Goal: Task Accomplishment & Management: Use online tool/utility

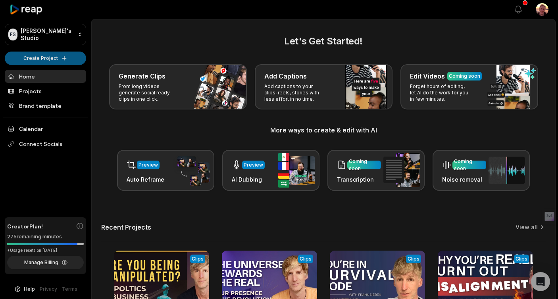
click at [64, 59] on html "[PERSON_NAME] Studio Create Project Home Projects Brand template Calendar Conne…" at bounding box center [279, 149] width 558 height 299
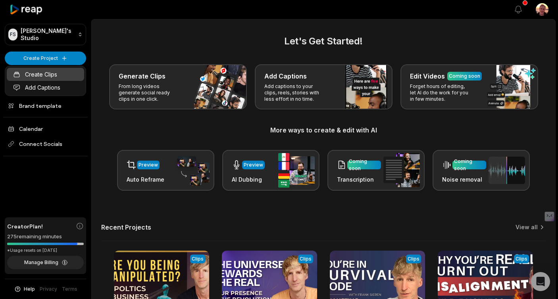
click at [45, 75] on link "Create Clips" at bounding box center [45, 74] width 77 height 13
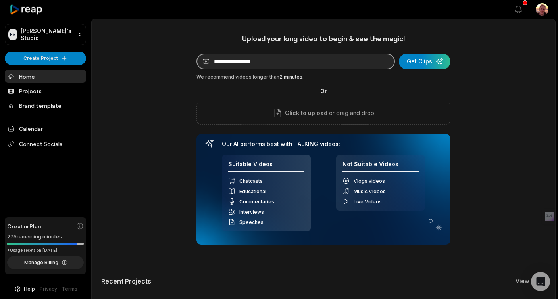
click at [233, 58] on input at bounding box center [296, 62] width 199 height 16
paste input "**********"
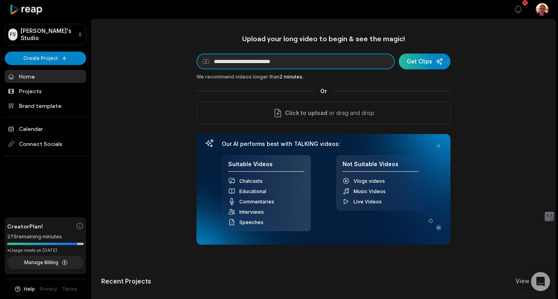
type input "**********"
click at [424, 61] on div "submit" at bounding box center [425, 62] width 52 height 16
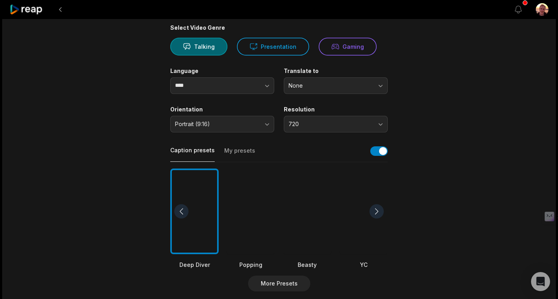
scroll to position [68, 0]
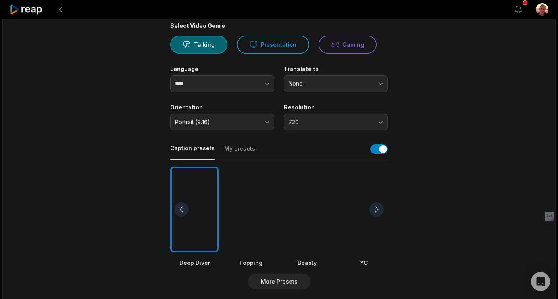
click at [249, 230] on div at bounding box center [251, 210] width 48 height 86
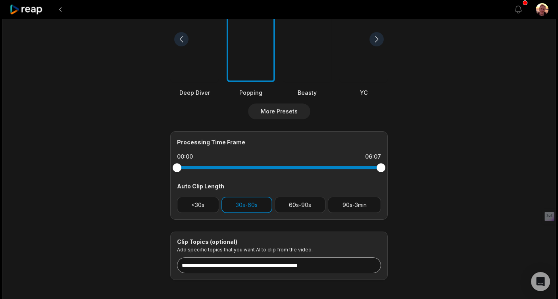
scroll to position [239, 0]
click at [246, 206] on button "30s-60s" at bounding box center [247, 205] width 51 height 16
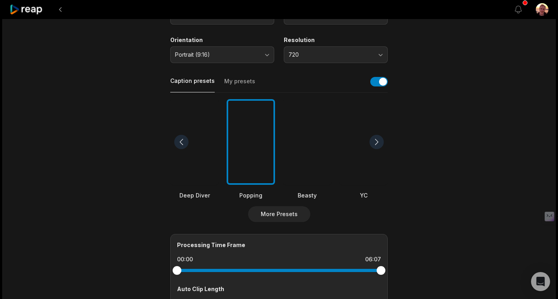
scroll to position [0, 0]
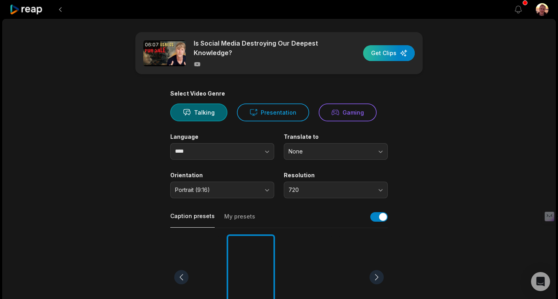
click at [393, 51] on div "button" at bounding box center [389, 53] width 52 height 16
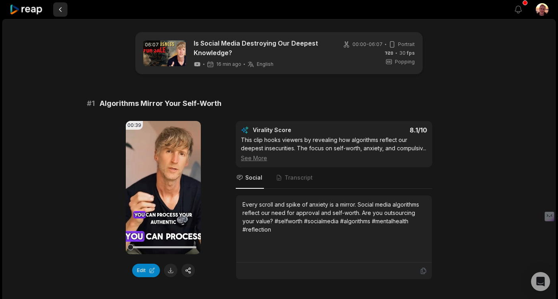
click at [62, 10] on button at bounding box center [60, 9] width 14 height 14
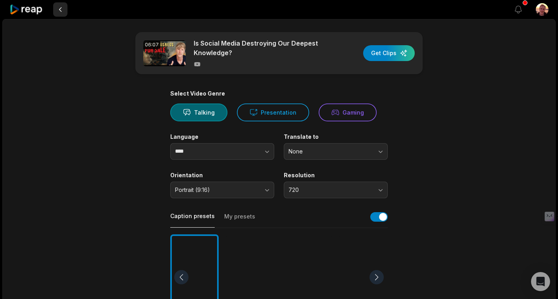
click at [63, 10] on button at bounding box center [60, 9] width 14 height 14
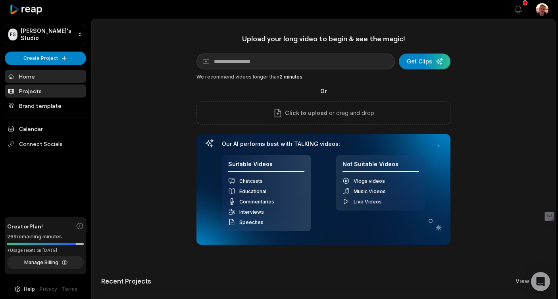
click at [35, 88] on link "Projects" at bounding box center [45, 91] width 81 height 13
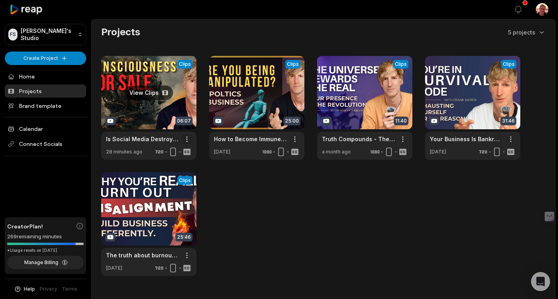
click at [187, 139] on html "FS Frank's Studio Create Project Home Projects Brand template Calendar Connect …" at bounding box center [279, 149] width 558 height 299
click at [166, 166] on span "Delete" at bounding box center [162, 167] width 17 height 8
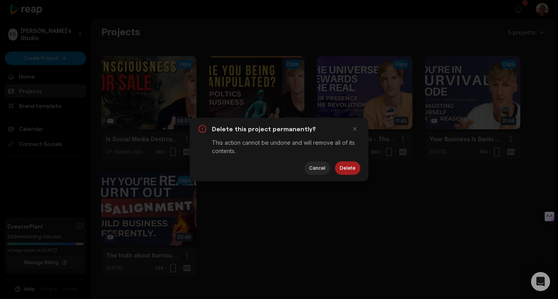
click at [348, 169] on button "Delete" at bounding box center [347, 168] width 25 height 13
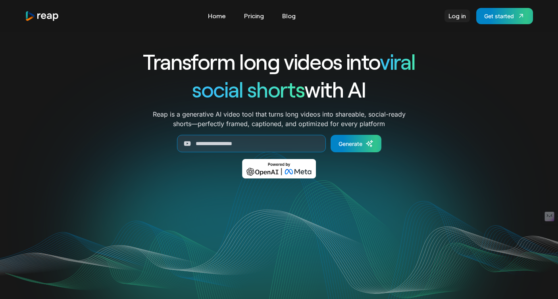
click at [449, 19] on link "Log in" at bounding box center [457, 16] width 25 height 13
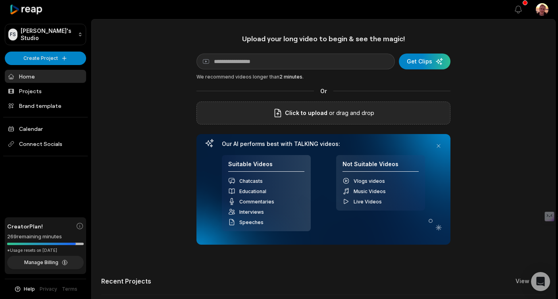
click at [295, 116] on span "Click to upload" at bounding box center [306, 113] width 42 height 10
click at [0, 0] on input "Click to upload" at bounding box center [0, 0] width 0 height 0
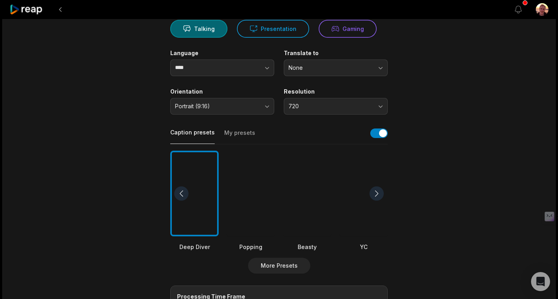
click at [254, 175] on div at bounding box center [251, 194] width 48 height 86
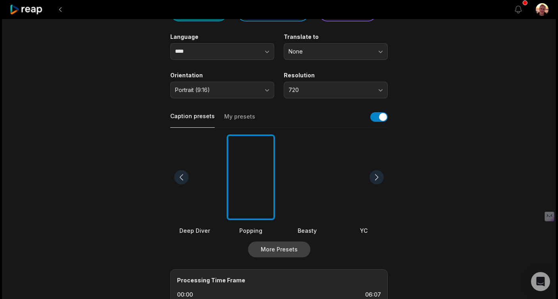
scroll to position [94, 0]
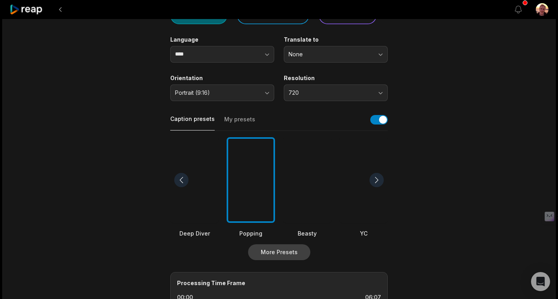
click at [277, 250] on button "More Presets" at bounding box center [279, 253] width 62 height 16
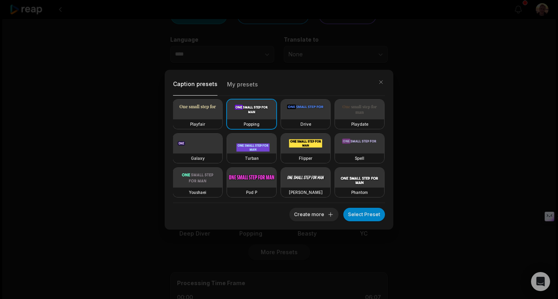
scroll to position [0, 0]
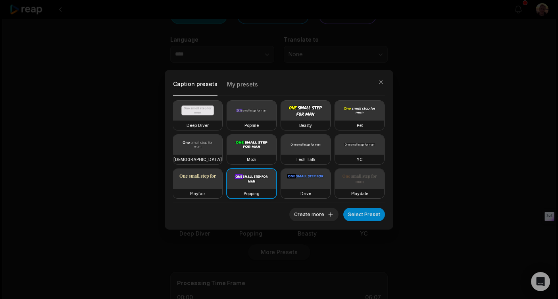
click at [255, 183] on video at bounding box center [251, 179] width 49 height 20
click at [361, 214] on button "Select Preset" at bounding box center [364, 214] width 42 height 13
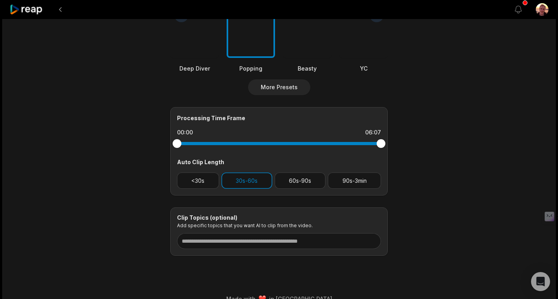
scroll to position [273, 0]
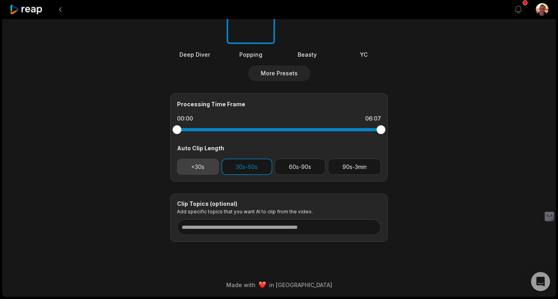
click at [197, 168] on button "<30s" at bounding box center [198, 167] width 42 height 16
click at [251, 172] on button "30s-60s" at bounding box center [247, 167] width 51 height 16
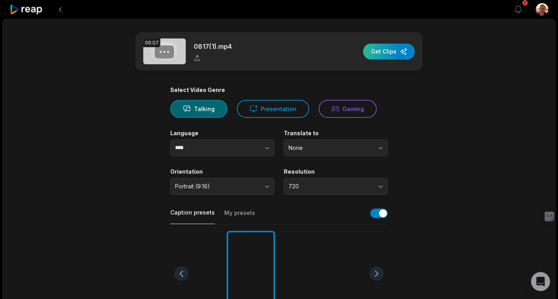
click at [396, 50] on div "button" at bounding box center [389, 52] width 52 height 16
